Goal: Task Accomplishment & Management: Complete application form

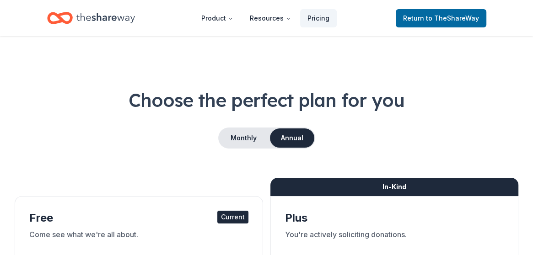
click at [112, 16] on icon "Home" at bounding box center [105, 18] width 59 height 19
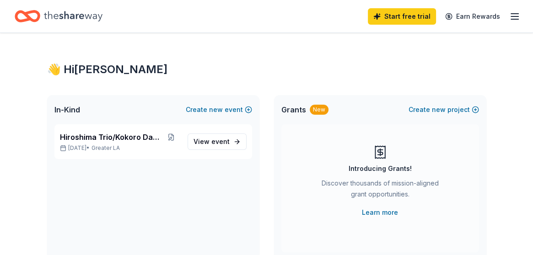
click at [516, 15] on icon "button" at bounding box center [515, 16] width 11 height 11
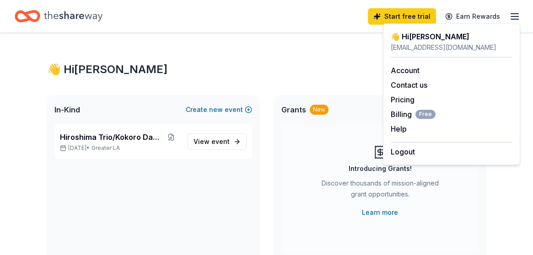
click at [252, 7] on div "Start free trial Earn Rewards" at bounding box center [267, 16] width 504 height 22
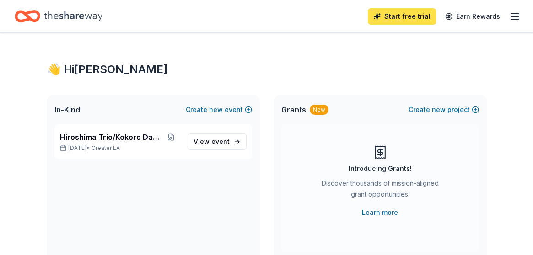
click at [401, 14] on link "Start free trial" at bounding box center [402, 16] width 68 height 16
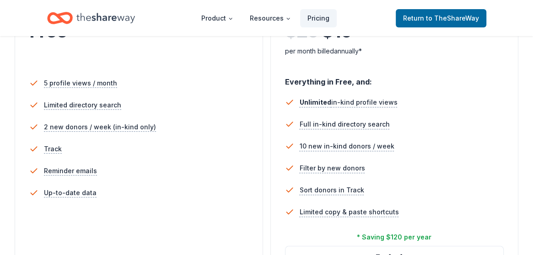
scroll to position [242, 0]
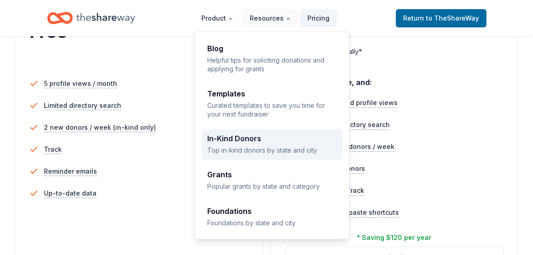
click at [241, 141] on div "In-Kind Donors" at bounding box center [272, 138] width 130 height 7
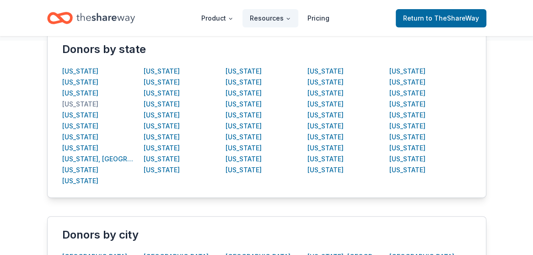
scroll to position [193, 0]
click at [85, 112] on div "California" at bounding box center [80, 114] width 36 height 11
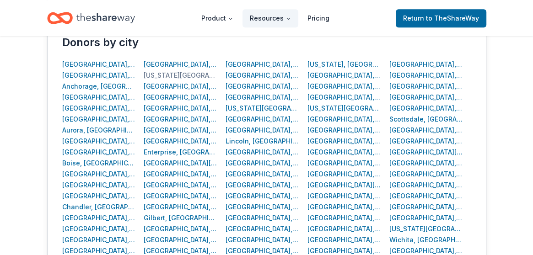
scroll to position [386, 0]
click at [261, 162] on div "Los Angeles, CA" at bounding box center [263, 163] width 74 height 11
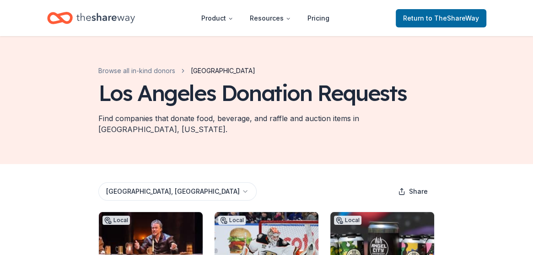
scroll to position [386, 0]
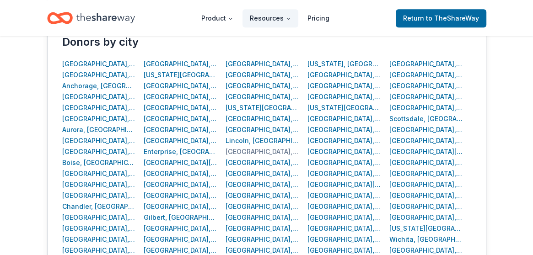
click at [248, 150] on div "Long Beach, CA" at bounding box center [263, 152] width 74 height 11
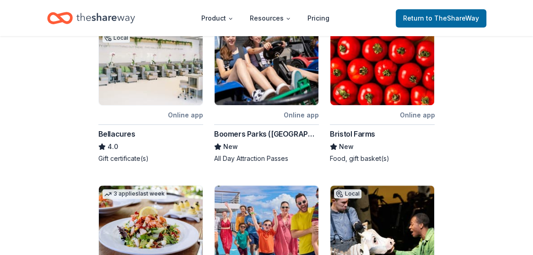
scroll to position [338, 0]
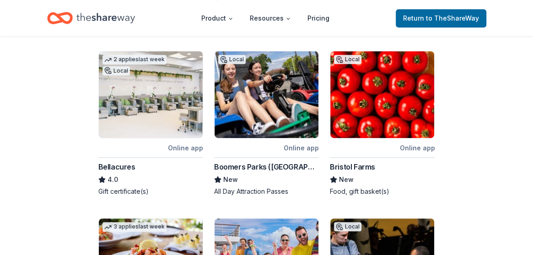
click at [409, 128] on img at bounding box center [383, 94] width 104 height 87
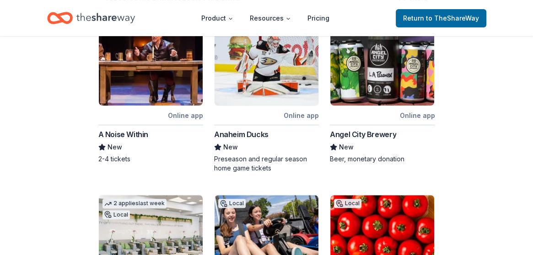
scroll to position [193, 0]
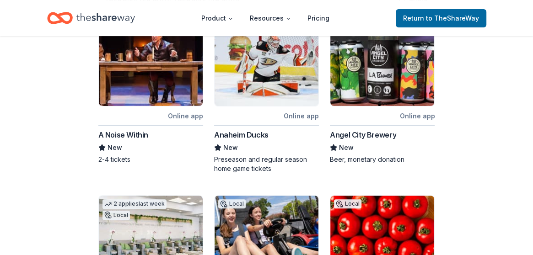
click at [365, 67] on img at bounding box center [383, 62] width 104 height 87
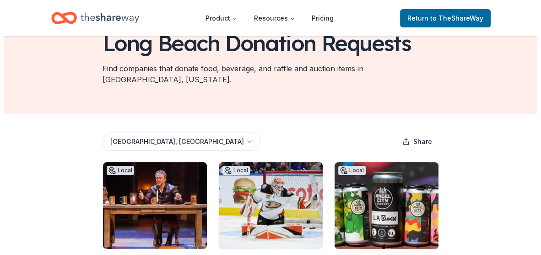
scroll to position [49, 0]
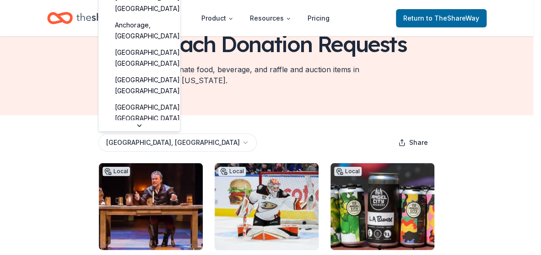
click at [160, 141] on html "Product Resources Pricing Return to TheShareWay Browse all in-kind donors Long …" at bounding box center [270, 78] width 541 height 255
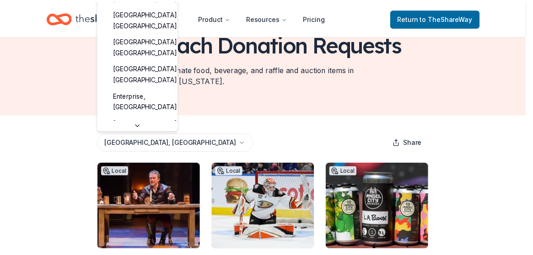
scroll to position [660, 0]
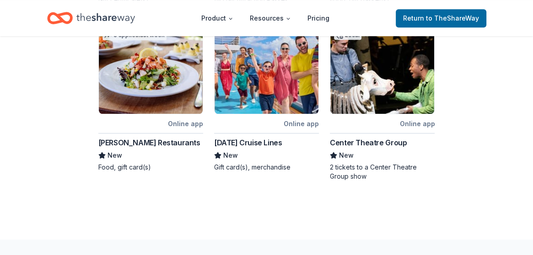
scroll to position [530, 0]
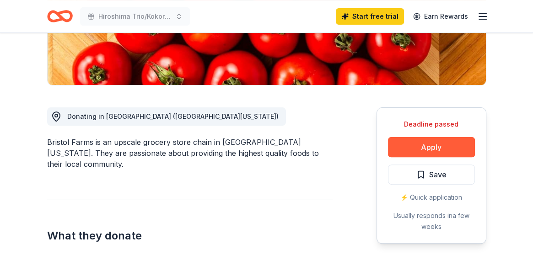
scroll to position [193, 0]
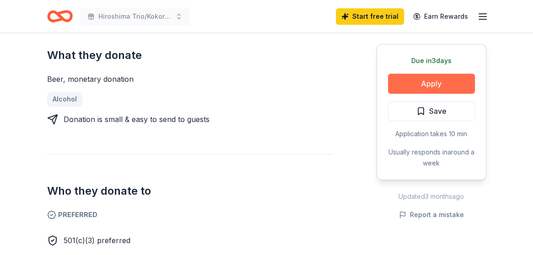
scroll to position [385, 0]
click at [456, 82] on button "Apply" at bounding box center [431, 84] width 87 height 20
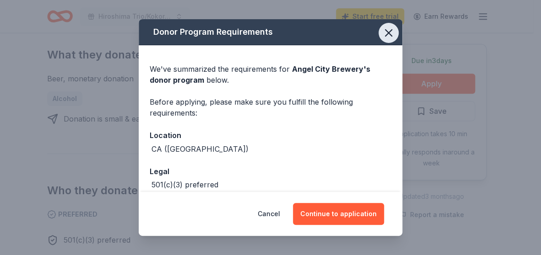
click at [386, 32] on icon "button" at bounding box center [389, 33] width 6 height 6
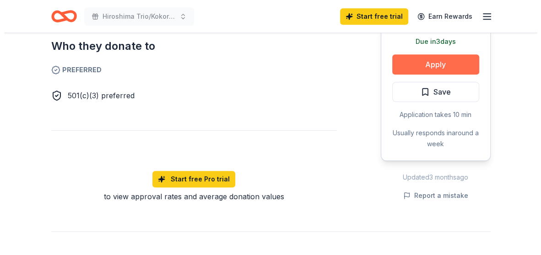
scroll to position [530, 0]
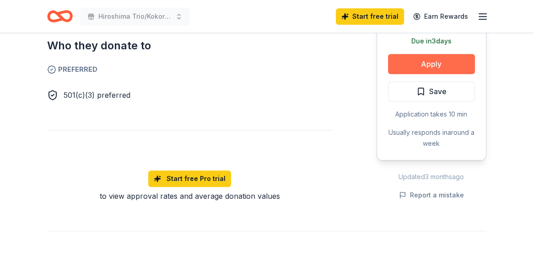
click at [451, 64] on button "Apply" at bounding box center [431, 64] width 87 height 20
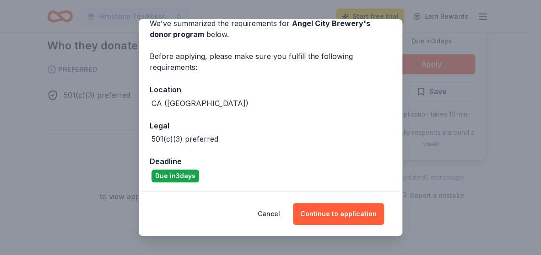
scroll to position [47, 0]
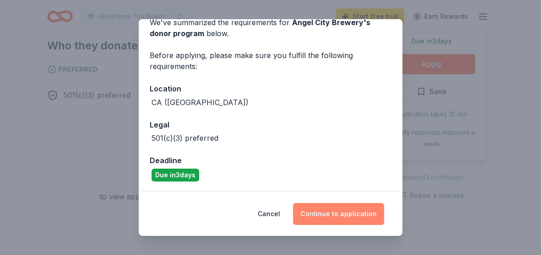
click at [347, 207] on button "Continue to application" at bounding box center [338, 214] width 91 height 22
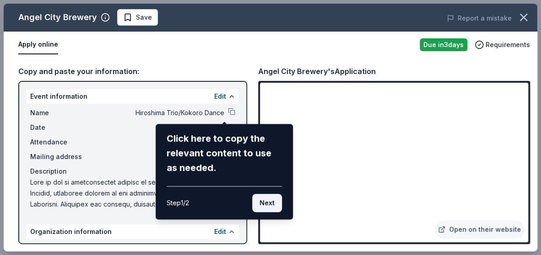
click at [270, 205] on button "Next" at bounding box center [267, 203] width 30 height 18
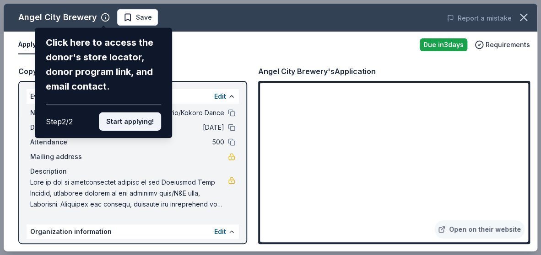
click at [140, 113] on button "Start applying!" at bounding box center [130, 122] width 62 height 18
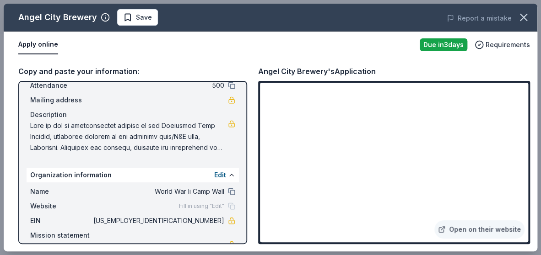
scroll to position [87, 0]
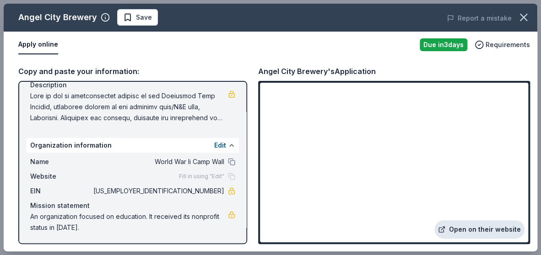
click at [486, 223] on link "Open on their website" at bounding box center [480, 230] width 90 height 18
